Goal: Task Accomplishment & Management: Manage account settings

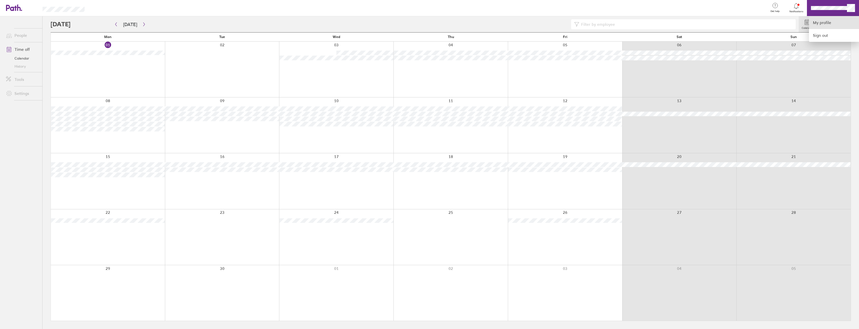
click at [833, 19] on link "My profile" at bounding box center [834, 22] width 50 height 13
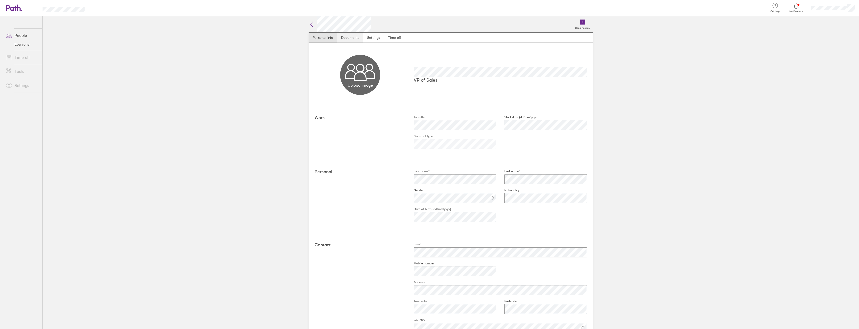
click at [347, 42] on link "Documents" at bounding box center [350, 38] width 26 height 10
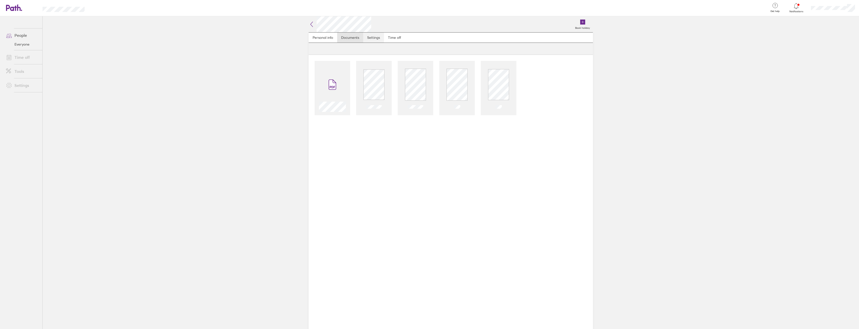
click at [365, 39] on link "Settings" at bounding box center [373, 38] width 21 height 10
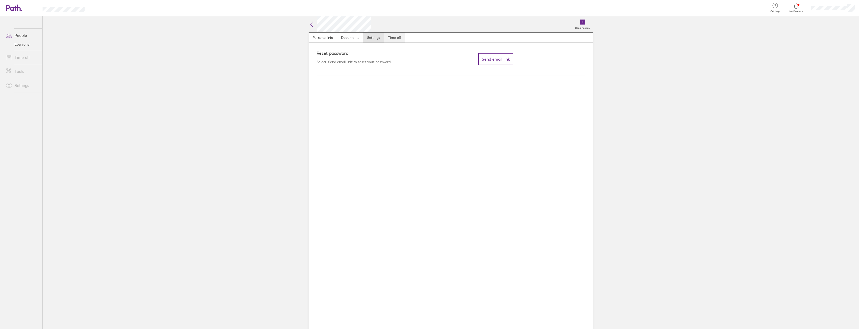
click at [396, 40] on link "Time off" at bounding box center [394, 38] width 21 height 10
click at [22, 56] on link "Time off" at bounding box center [22, 57] width 40 height 10
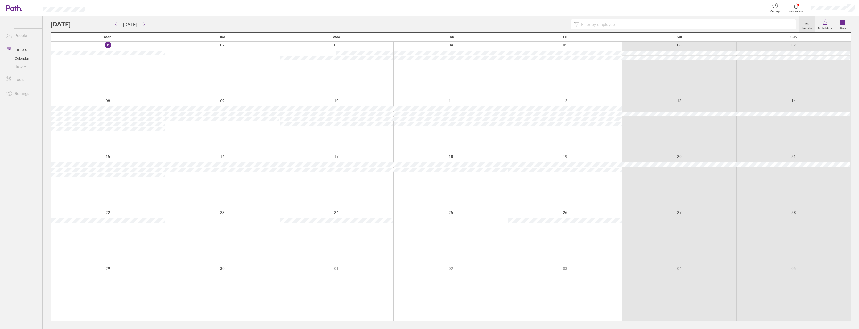
click at [24, 52] on link "Time off" at bounding box center [22, 49] width 40 height 10
click at [827, 29] on label "My holidays" at bounding box center [826, 27] width 20 height 5
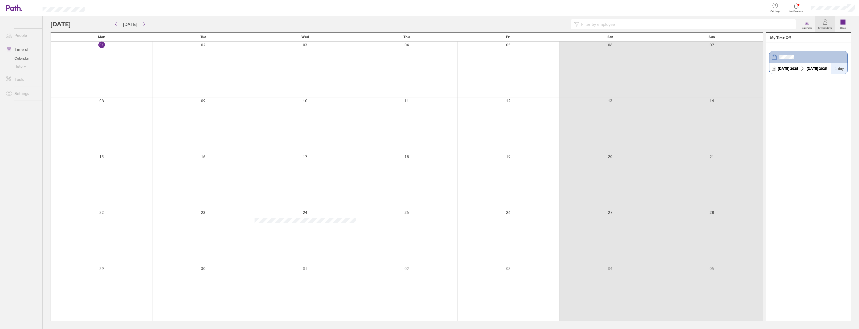
click at [15, 6] on icon at bounding box center [14, 7] width 16 height 7
